Goal: Transaction & Acquisition: Purchase product/service

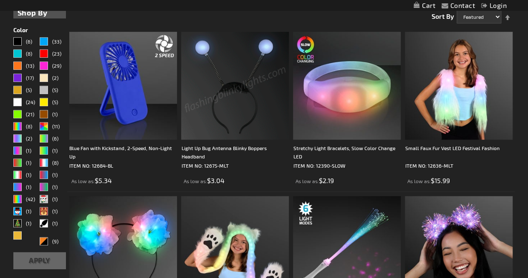
scroll to position [216, 0]
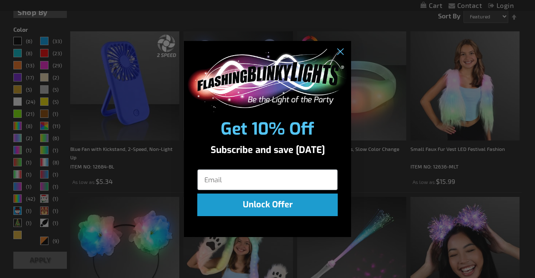
drag, startPoint x: 0, startPoint y: 0, endPoint x: 228, endPoint y: 159, distance: 277.8
click at [228, 159] on div "Get 10% Off Subscribe and save today Unlock Offer" at bounding box center [267, 130] width 167 height 179
click at [340, 54] on circle "Close dialog" at bounding box center [340, 52] width 14 height 14
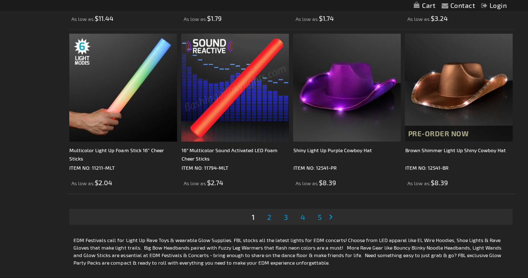
scroll to position [2506, 0]
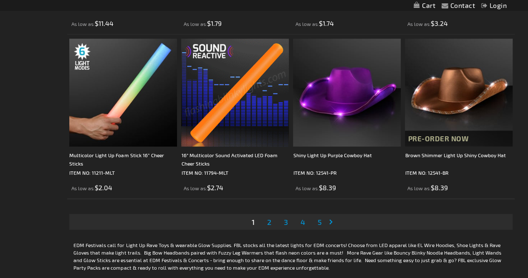
click at [230, 113] on img at bounding box center [235, 93] width 108 height 108
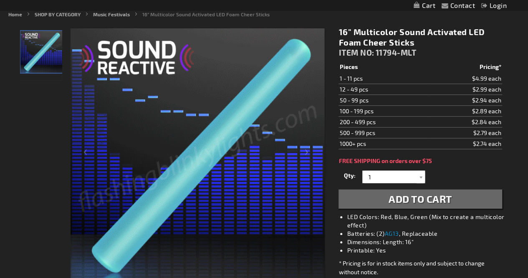
scroll to position [94, 0]
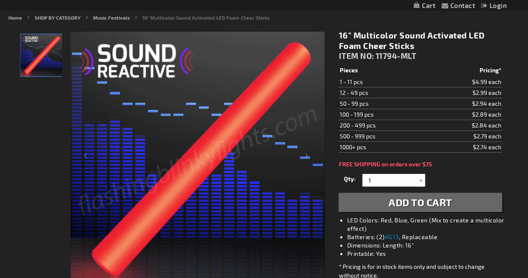
click at [420, 182] on div at bounding box center [421, 180] width 8 height 13
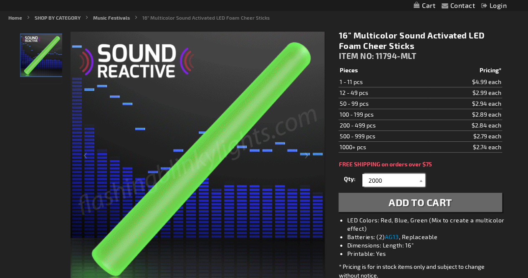
type input "2000"
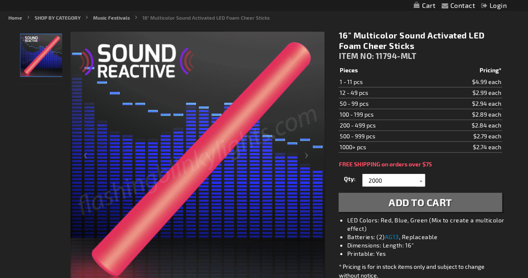
click at [410, 203] on span "Add to Cart" at bounding box center [420, 202] width 63 height 12
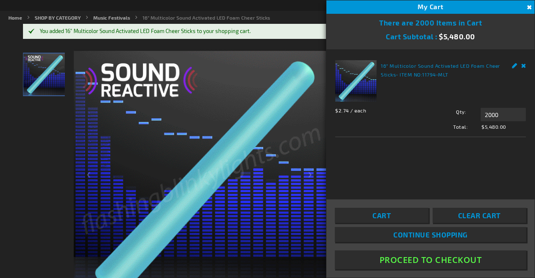
click at [528, 8] on button "Close" at bounding box center [527, 7] width 9 height 9
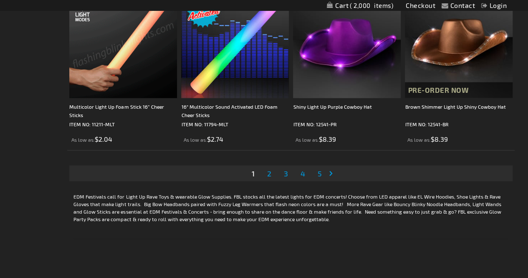
click at [335, 172] on link "Page Next" at bounding box center [332, 173] width 8 height 13
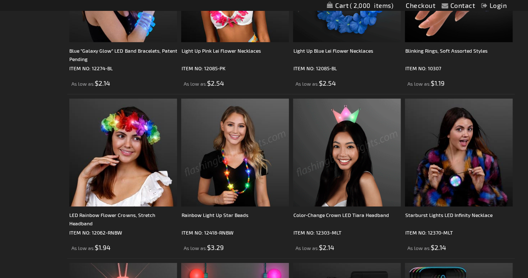
scroll to position [1299, 0]
